Goal: Task Accomplishment & Management: Use online tool/utility

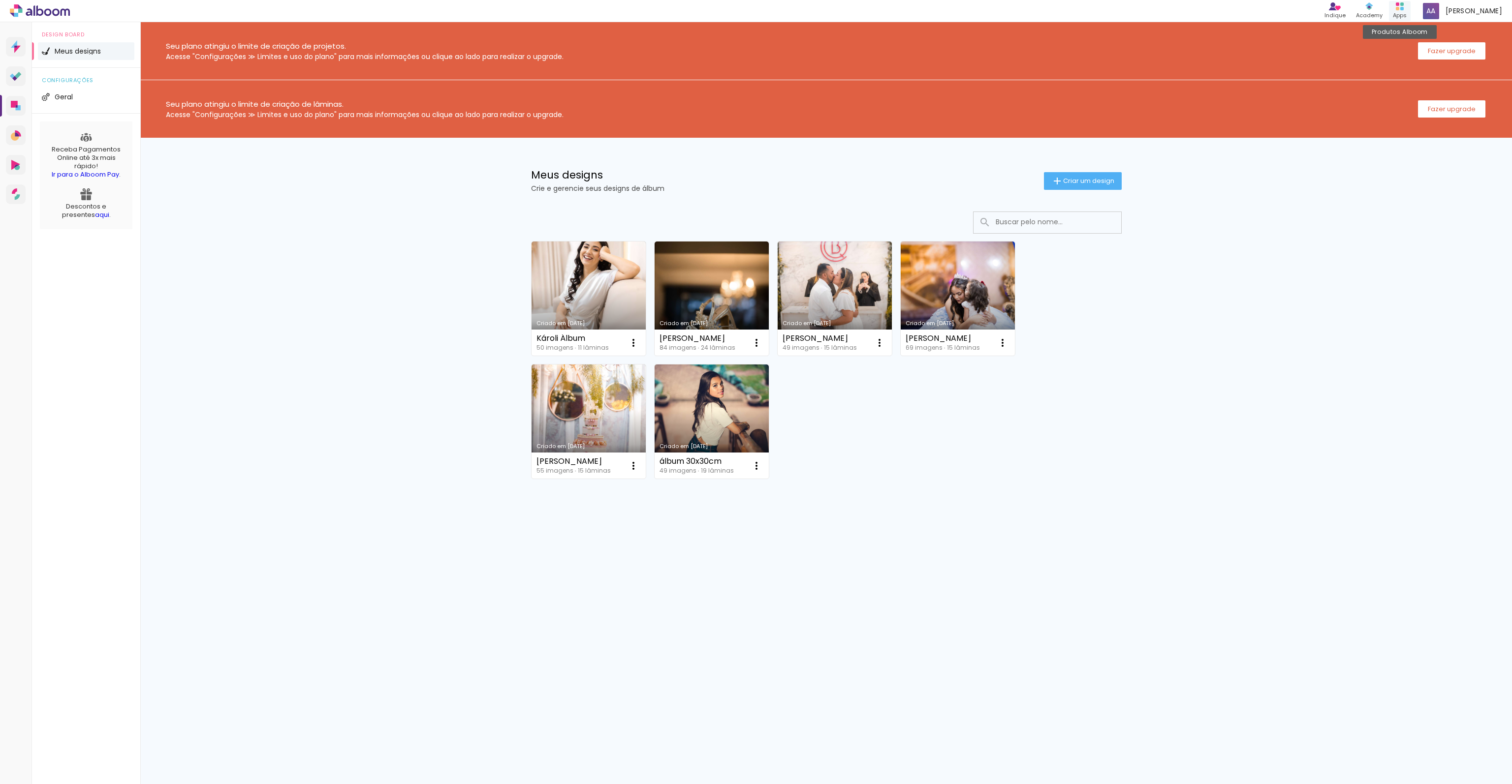
click at [1406, 14] on div "Apps" at bounding box center [1399, 15] width 14 height 8
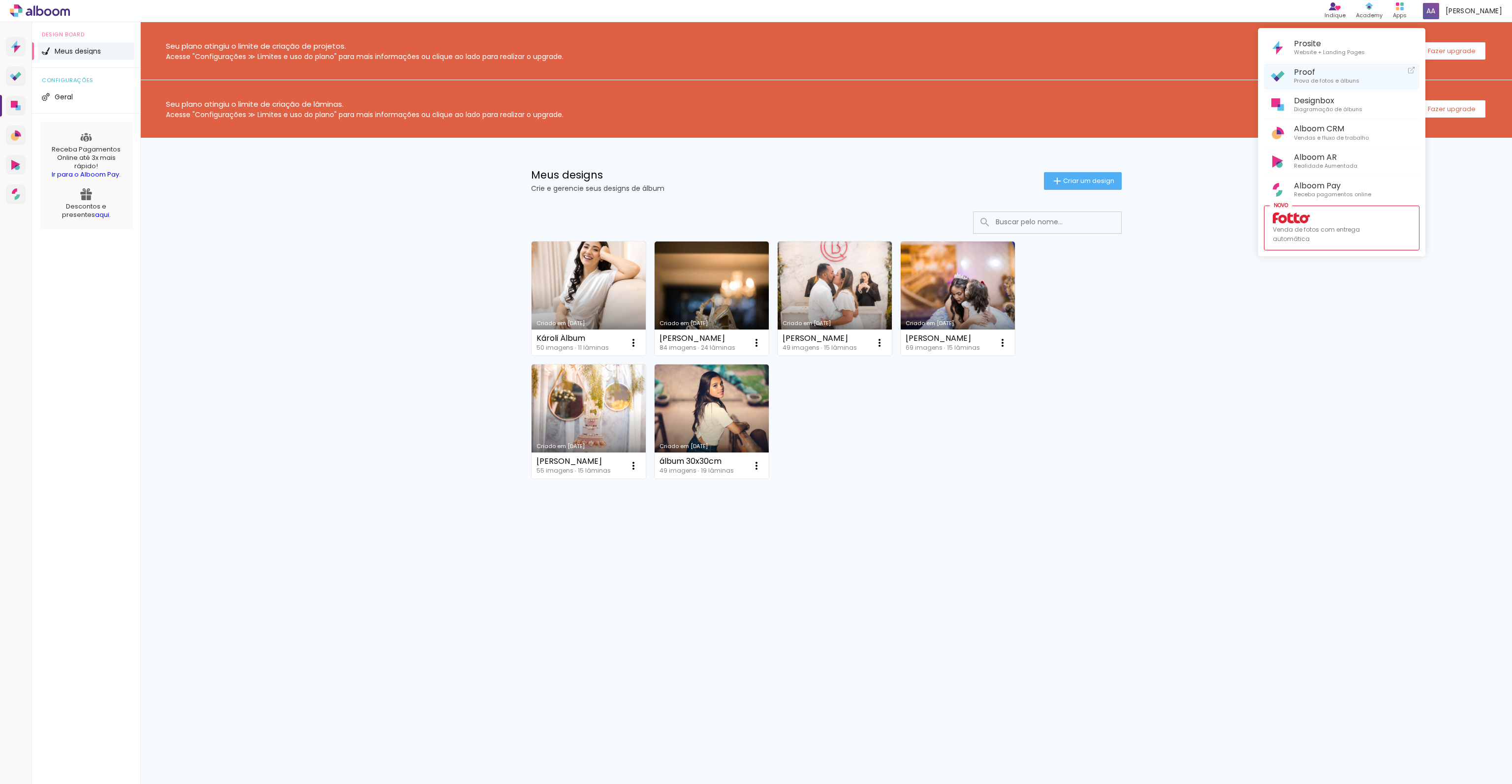
click at [1314, 75] on span "Proof" at bounding box center [1326, 72] width 65 height 9
